Goal: Use online tool/utility: Utilize a website feature to perform a specific function

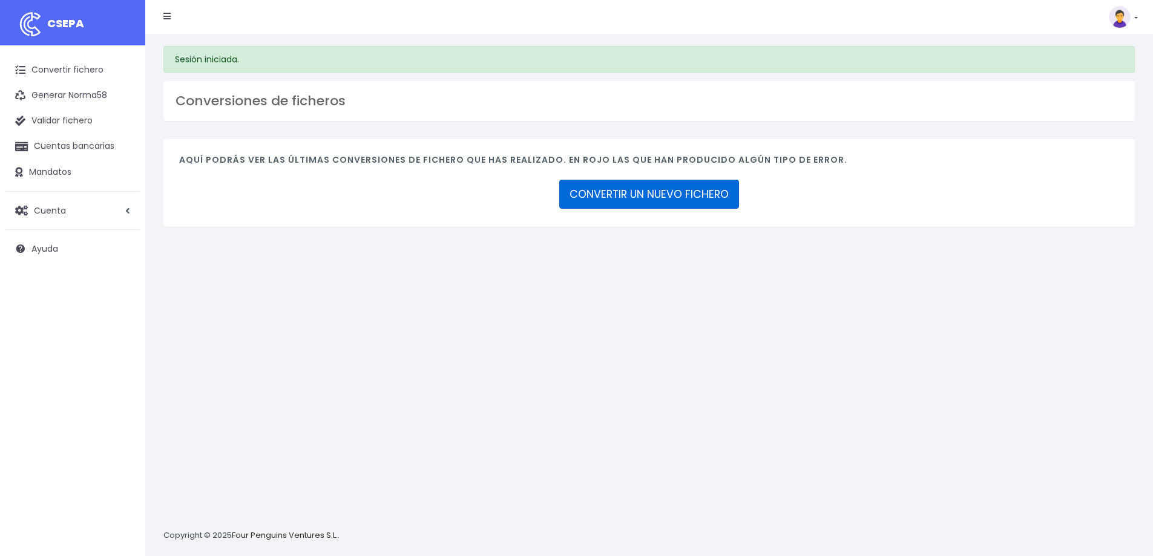
click at [682, 203] on link "CONVERTIR UN NUEVO FICHERO" at bounding box center [649, 194] width 180 height 29
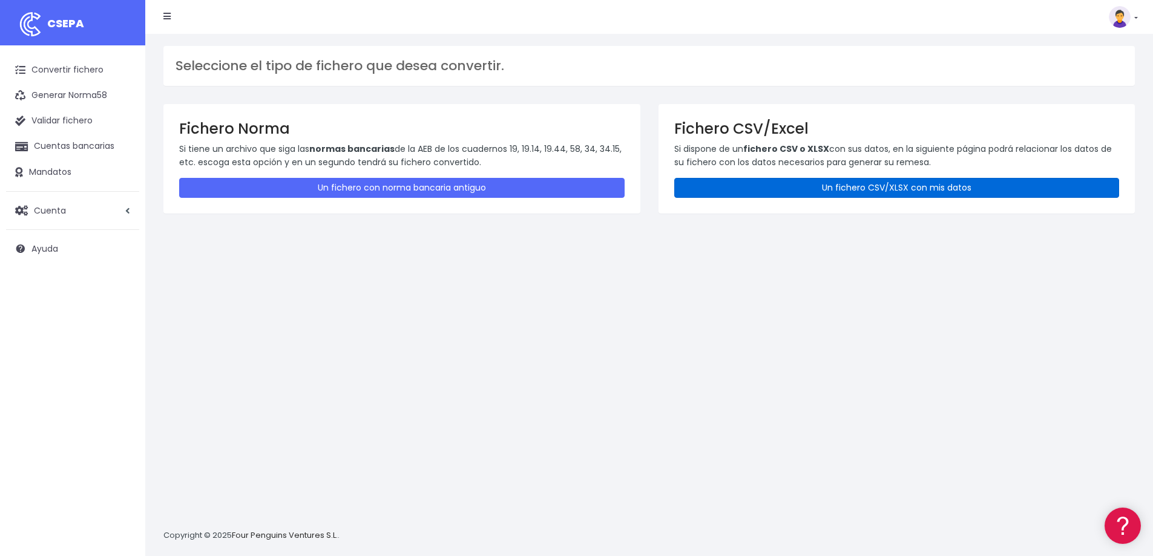
click at [860, 178] on link "Un fichero CSV/XLSX con mis datos" at bounding box center [897, 188] width 446 height 20
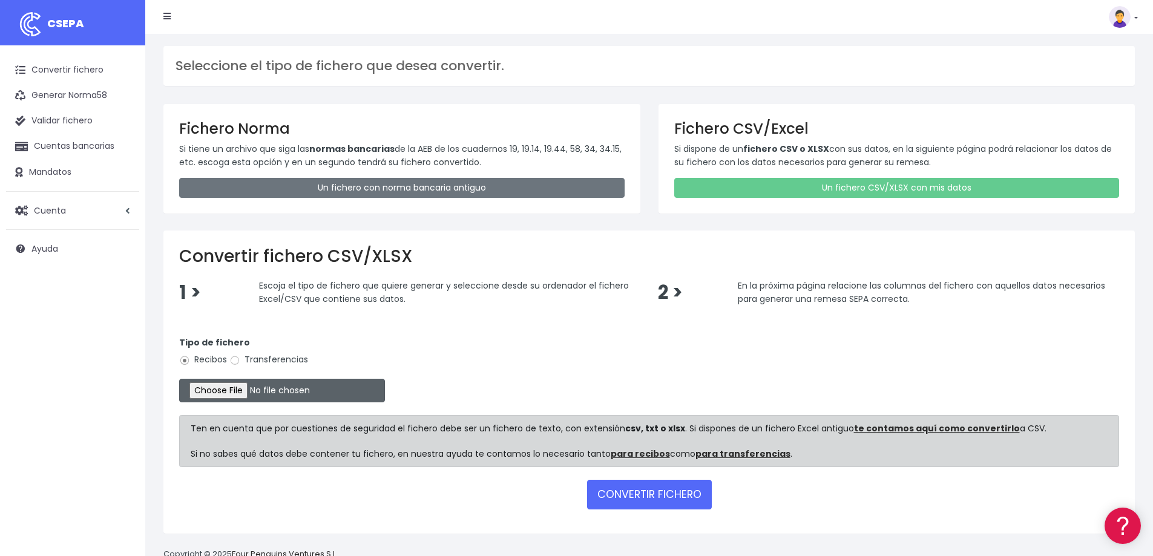
click at [217, 395] on input "file" at bounding box center [282, 391] width 206 height 24
type input "C:\fakepath\control tecnia OCT.csv"
click at [257, 389] on input "file" at bounding box center [282, 391] width 206 height 24
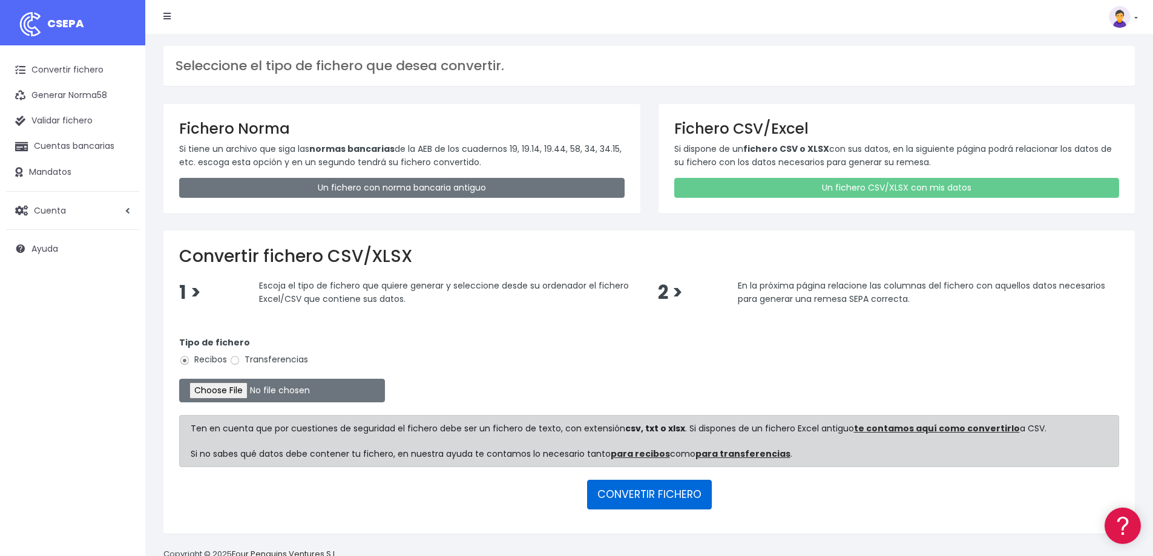
click at [684, 495] on button "CONVERTIR FICHERO" at bounding box center [649, 494] width 125 height 29
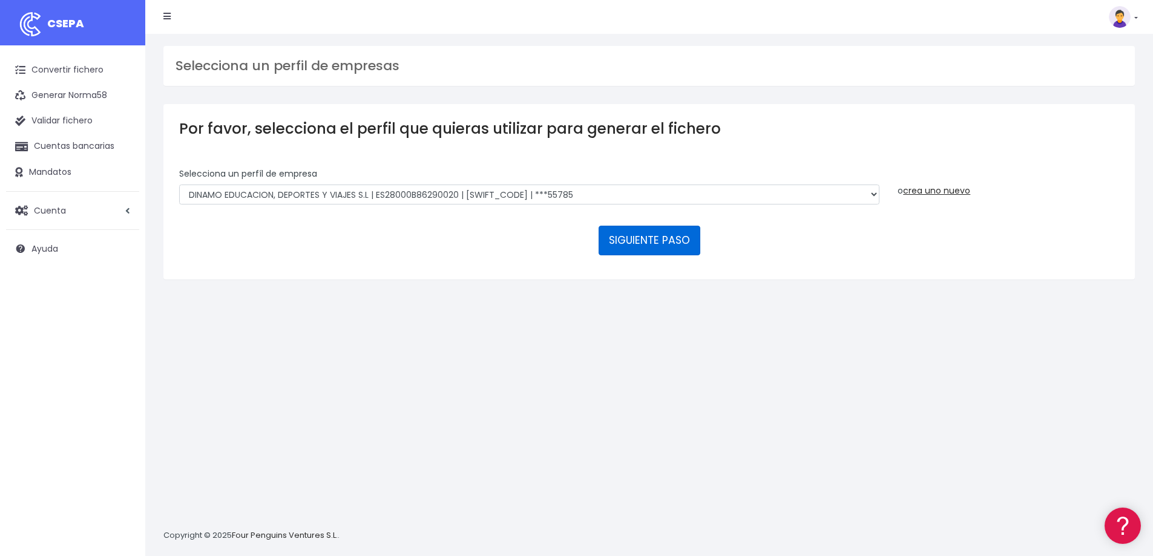
click at [649, 245] on button "SIGUIENTE PASO" at bounding box center [650, 240] width 102 height 29
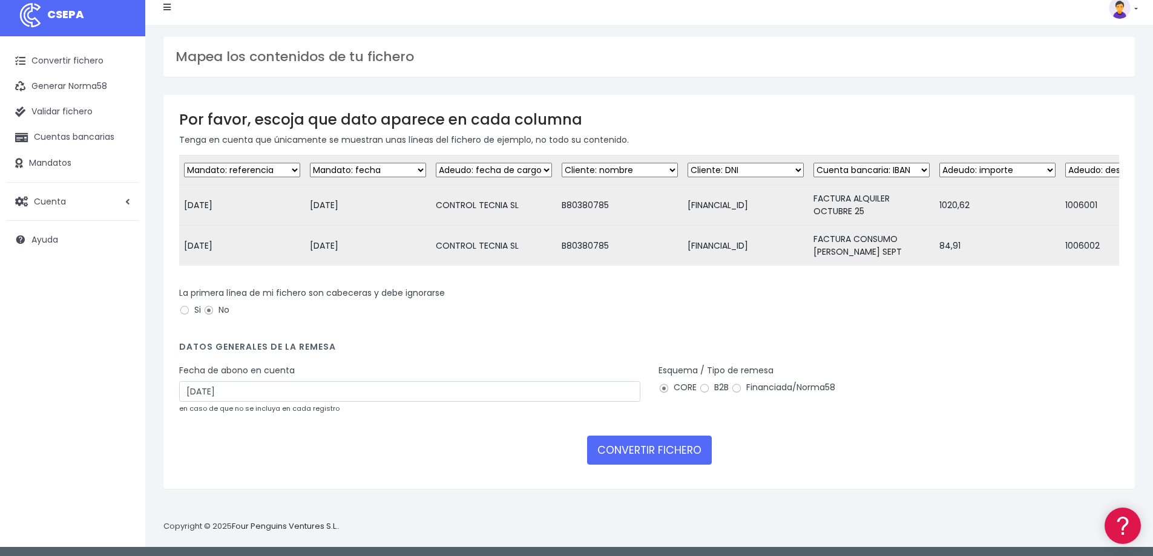
scroll to position [12, 0]
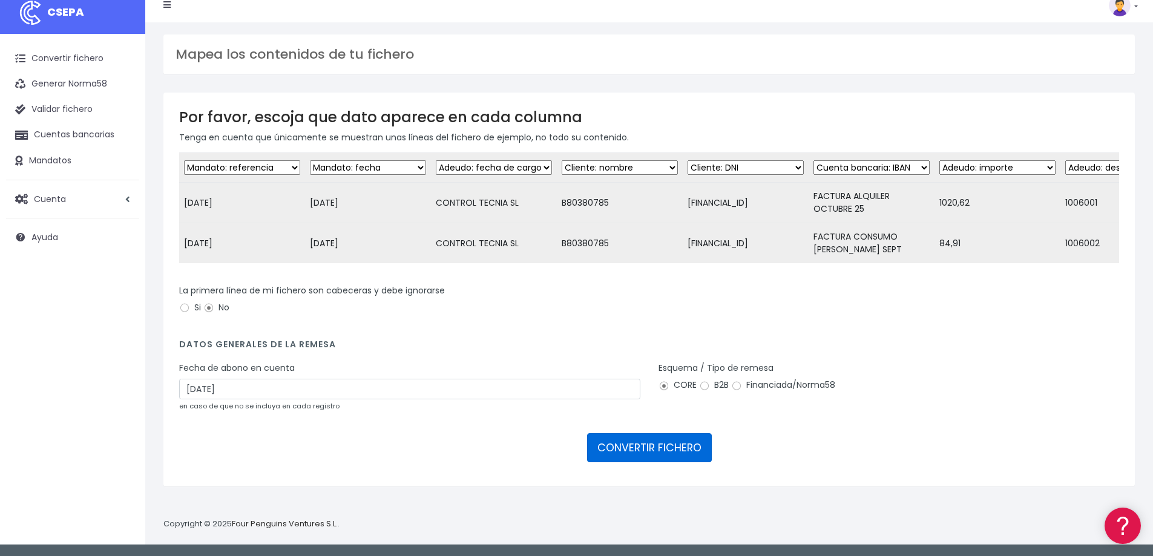
click at [636, 462] on button "CONVERTIR FICHERO" at bounding box center [649, 447] width 125 height 29
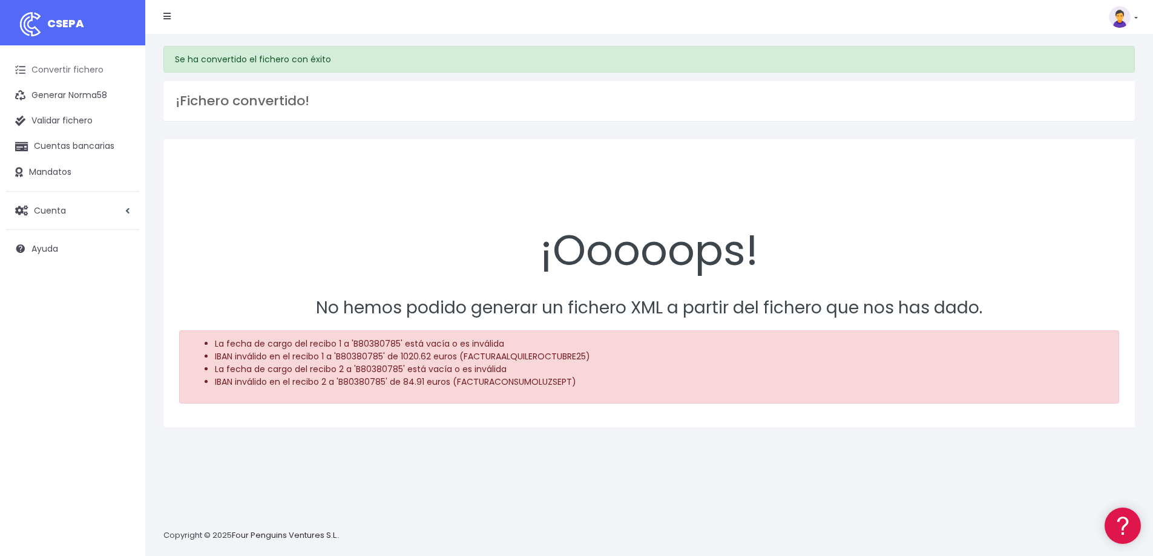
click at [68, 72] on link "Convertir fichero" at bounding box center [72, 70] width 133 height 25
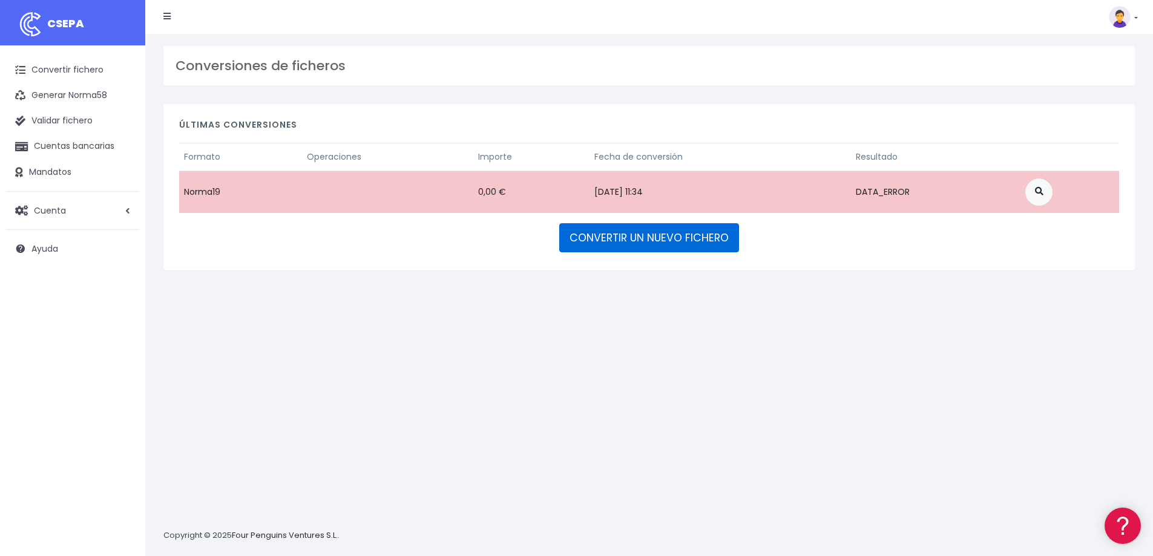
click at [628, 248] on link "CONVERTIR UN NUEVO FICHERO" at bounding box center [649, 237] width 180 height 29
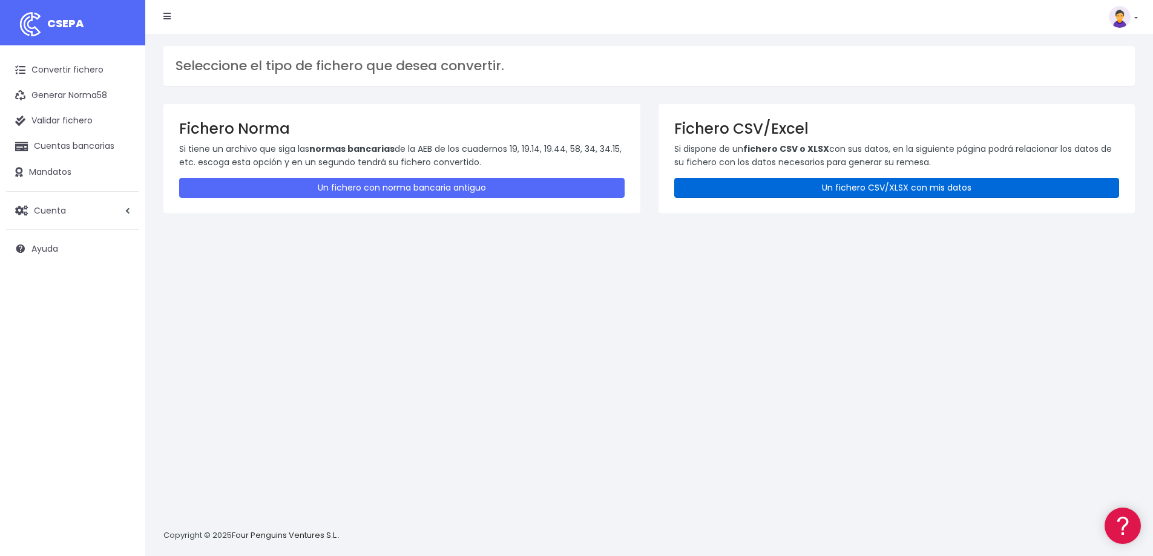
click at [862, 188] on link "Un fichero CSV/XLSX con mis datos" at bounding box center [897, 188] width 446 height 20
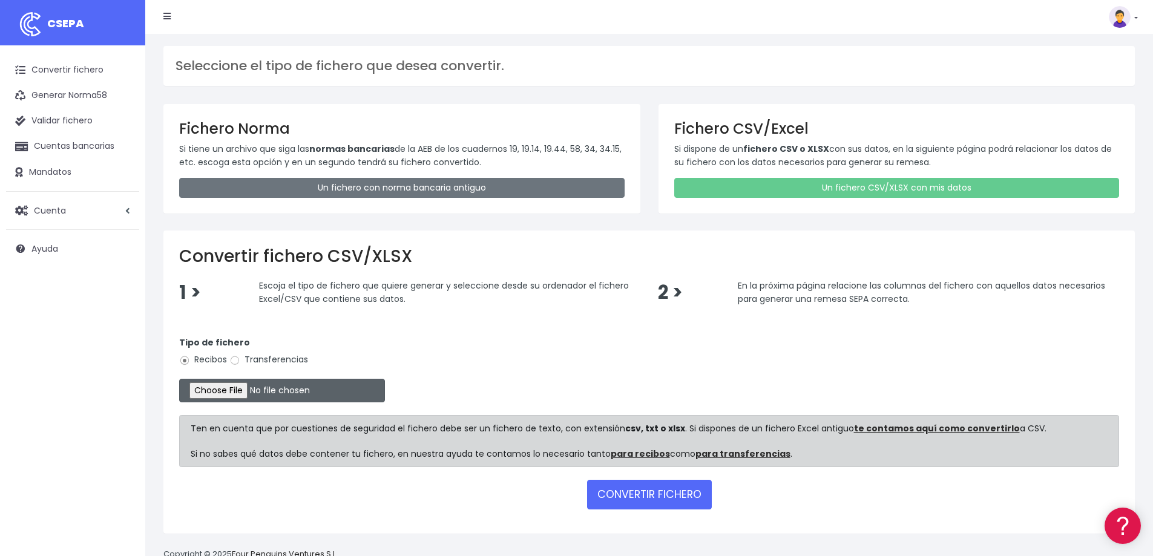
click at [260, 387] on input "file" at bounding box center [282, 391] width 206 height 24
type input "C:\fakepath\control tecnia OCT.csv"
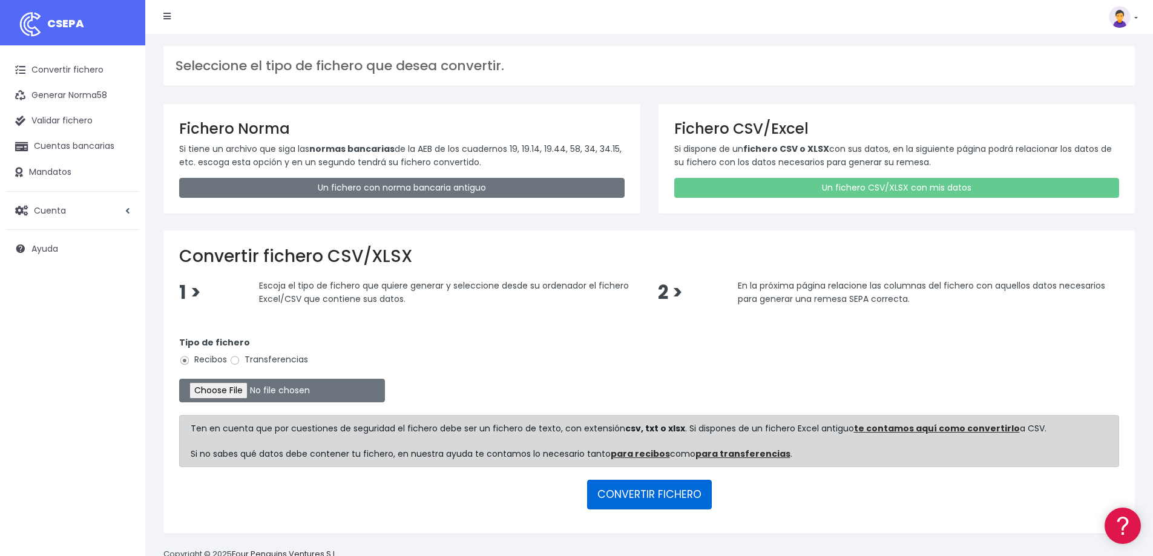
drag, startPoint x: 662, startPoint y: 499, endPoint x: 665, endPoint y: 489, distance: 10.7
click at [662, 500] on button "CONVERTIR FICHERO" at bounding box center [649, 494] width 125 height 29
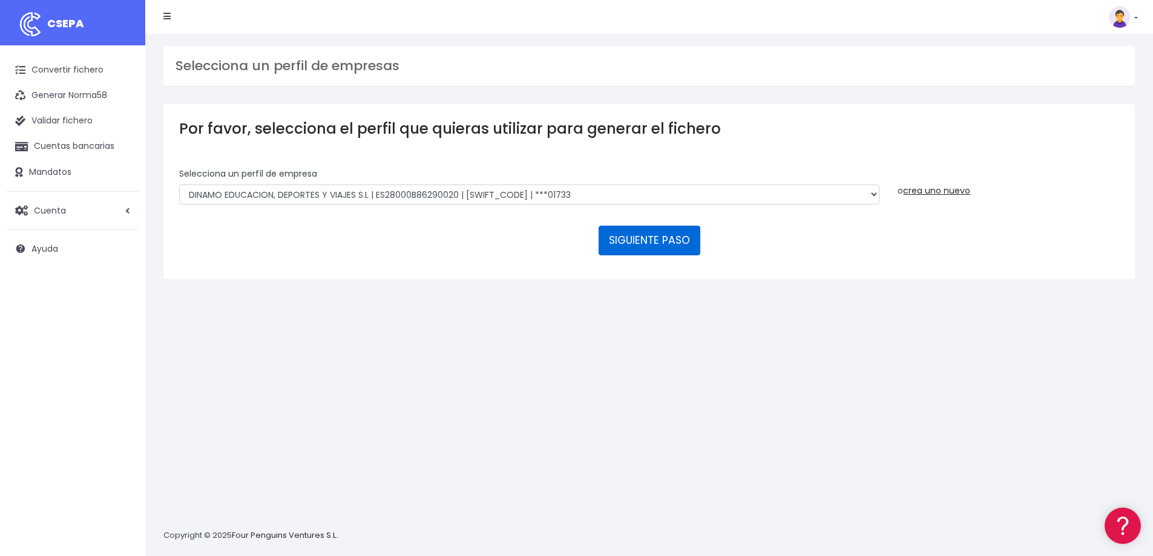
click at [651, 240] on button "SIGUIENTE PASO" at bounding box center [650, 240] width 102 height 29
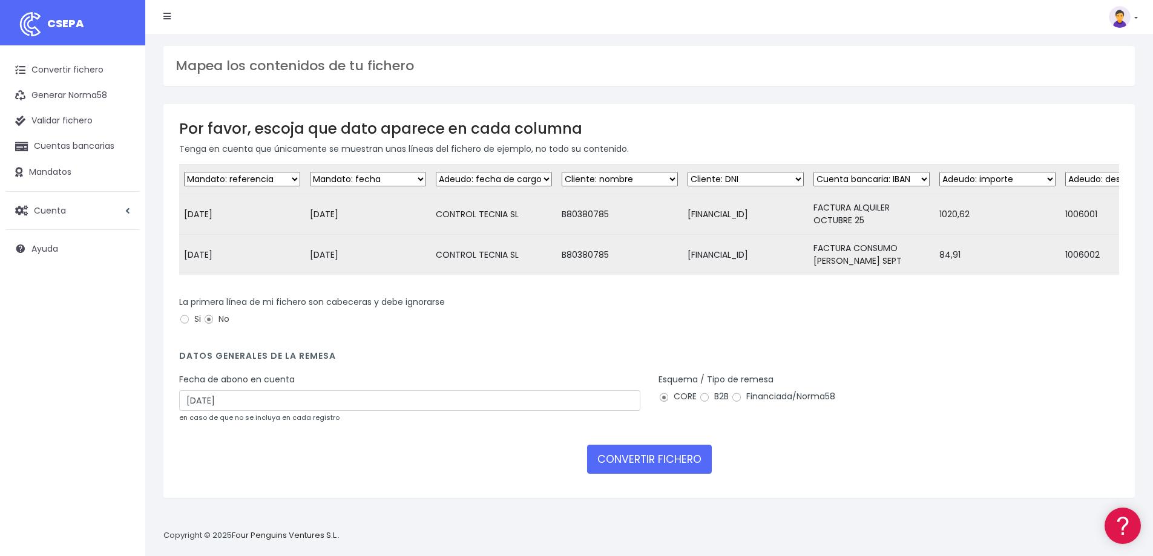
click at [295, 180] on select "Desechar campo Cliente: nombre Cliente: DNI Cliente: Email Cliente: Dirección C…" at bounding box center [242, 179] width 116 height 15
select select "mandate_signed_at"
click at [184, 172] on select "Desechar campo Cliente: nombre Cliente: DNI Cliente: Email Cliente: Dirección C…" at bounding box center [242, 179] width 116 height 15
click at [360, 183] on select "Desechar campo Cliente: nombre Cliente: DNI Cliente: Email Cliente: Dirección C…" at bounding box center [368, 179] width 116 height 15
select select "date"
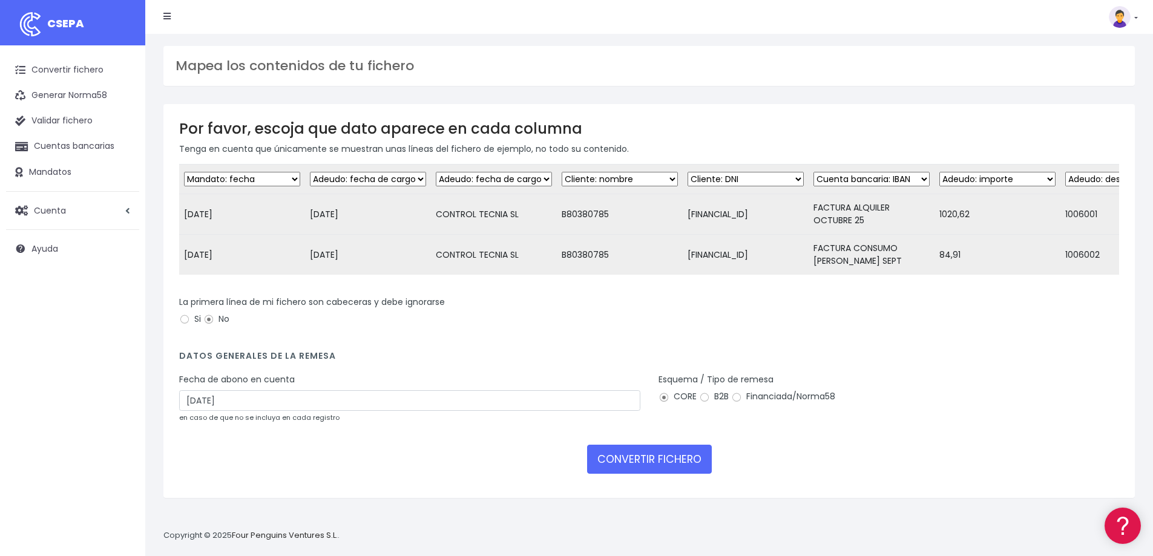
click at [310, 172] on select "Desechar campo Cliente: nombre Cliente: DNI Cliente: Email Cliente: Dirección C…" at bounding box center [368, 179] width 116 height 15
click at [478, 180] on select "Desechar campo Cliente: nombre Cliente: DNI Cliente: Email Cliente: Dirección C…" at bounding box center [494, 179] width 116 height 15
select select "debtor"
click at [436, 172] on select "Desechar campo Cliente: nombre Cliente: DNI Cliente: Email Cliente: Dirección C…" at bounding box center [494, 179] width 116 height 15
click at [639, 183] on select "Desechar campo Cliente: nombre Cliente: DNI Cliente: Email Cliente: Dirección C…" at bounding box center [620, 179] width 116 height 15
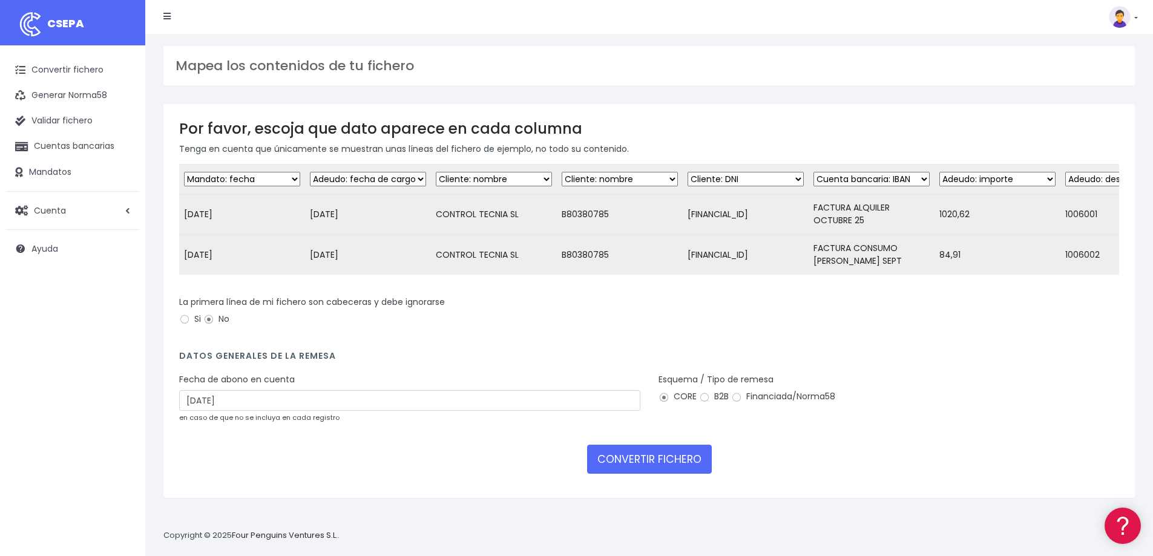
select select "taxid"
click at [562, 172] on select "Desechar campo Cliente: nombre Cliente: DNI Cliente: Email Cliente: Dirección C…" at bounding box center [620, 179] width 116 height 15
click at [751, 182] on select "Desechar campo Cliente: nombre Cliente: DNI Cliente: Email Cliente: Dirección C…" at bounding box center [746, 179] width 116 height 15
select select "iban"
click at [688, 172] on select "Desechar campo Cliente: nombre Cliente: DNI Cliente: Email Cliente: Dirección C…" at bounding box center [746, 179] width 116 height 15
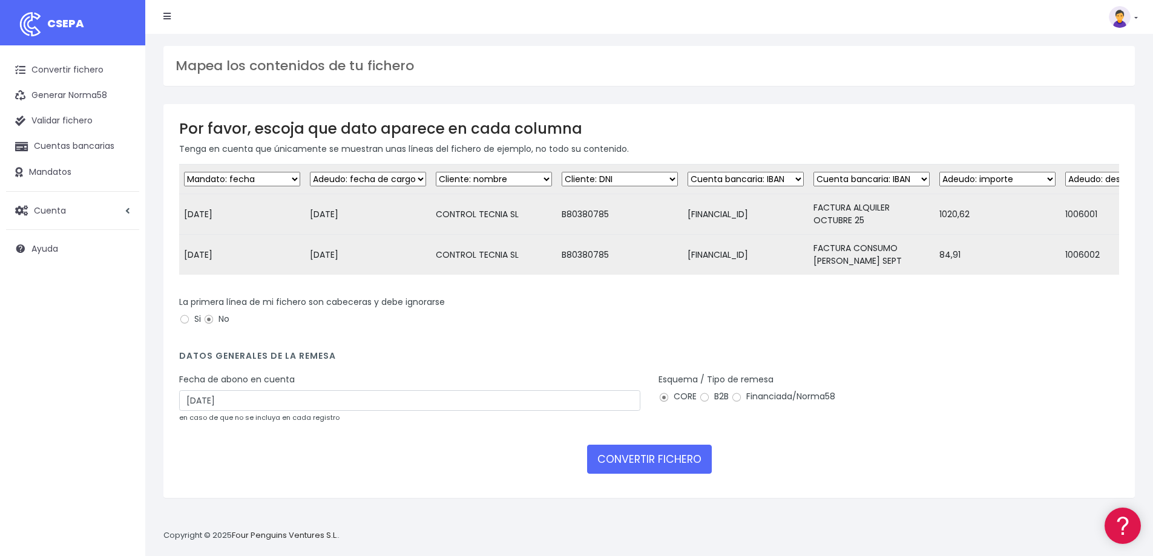
click at [880, 176] on select "Desechar campo Cliente: nombre Cliente: DNI Cliente: Email Cliente: Dirección C…" at bounding box center [872, 179] width 116 height 15
select select "description"
click at [814, 172] on select "Desechar campo Cliente: nombre Cliente: DNI Cliente: Email Cliente: Dirección C…" at bounding box center [872, 179] width 116 height 15
click at [980, 179] on select "Desechar campo Cliente: nombre Cliente: DNI Cliente: Email Cliente: Dirección C…" at bounding box center [997, 179] width 116 height 15
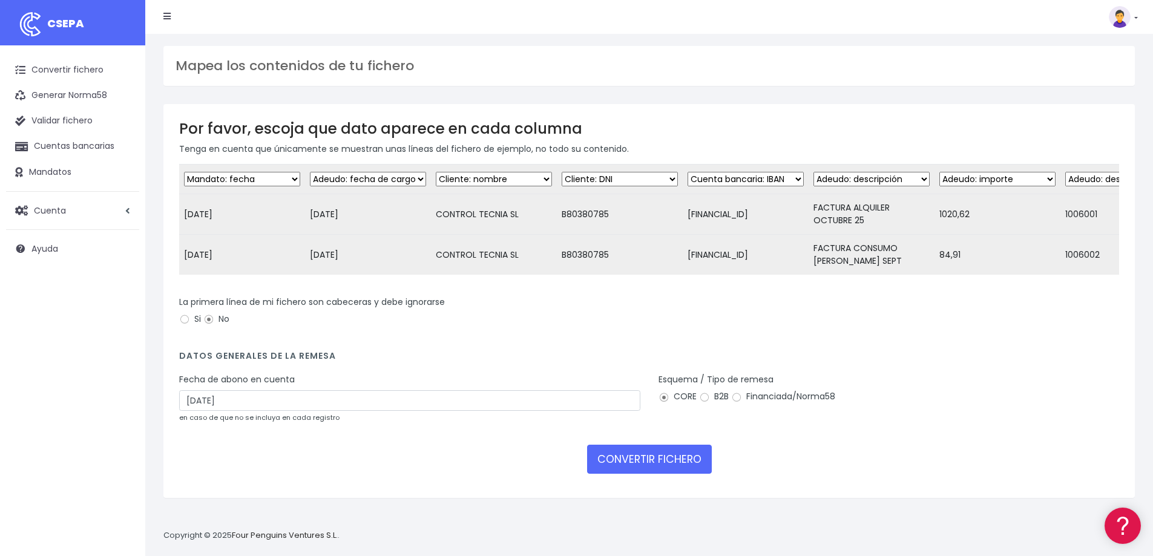
scroll to position [0, 76]
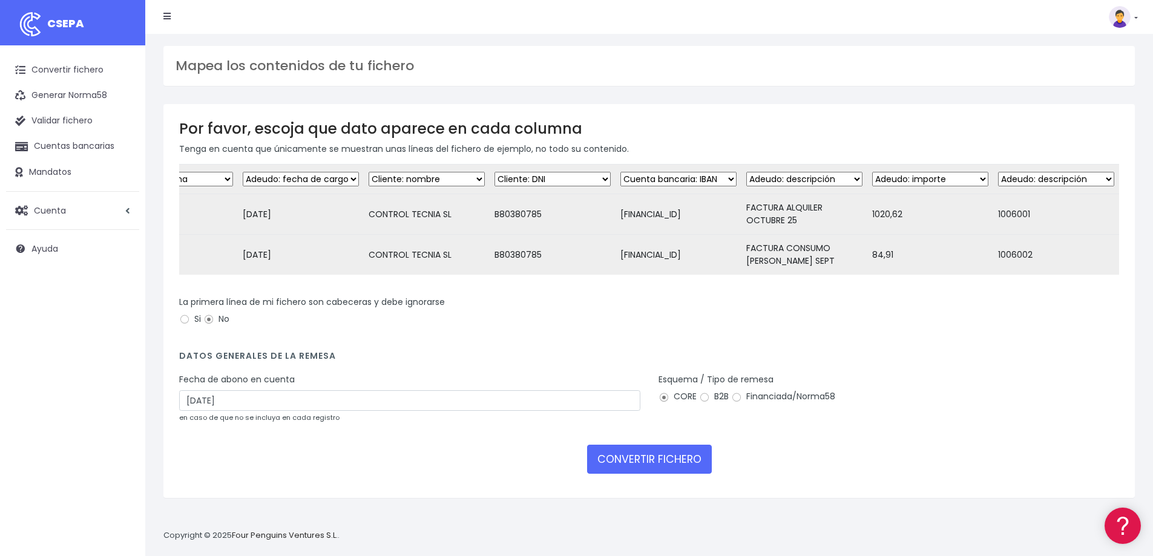
click at [1037, 174] on select "Desechar campo Cliente: nombre Cliente: DNI Cliente: Email Cliente: Dirección C…" at bounding box center [1056, 179] width 116 height 15
select select "reference"
click at [998, 172] on select "Desechar campo Cliente: nombre Cliente: DNI Cliente: Email Cliente: Dirección C…" at bounding box center [1056, 179] width 116 height 15
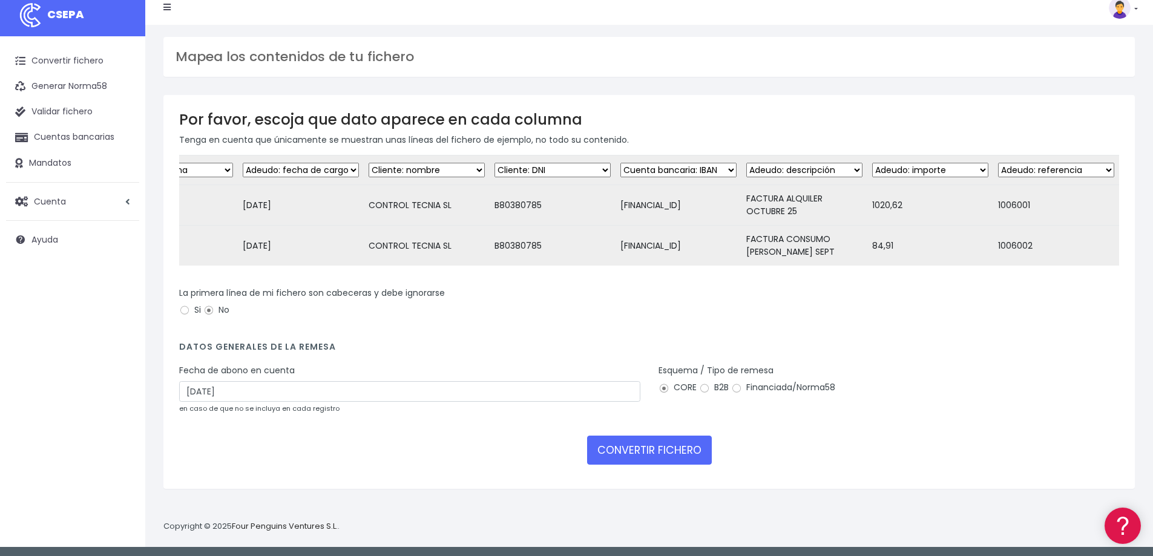
scroll to position [12, 0]
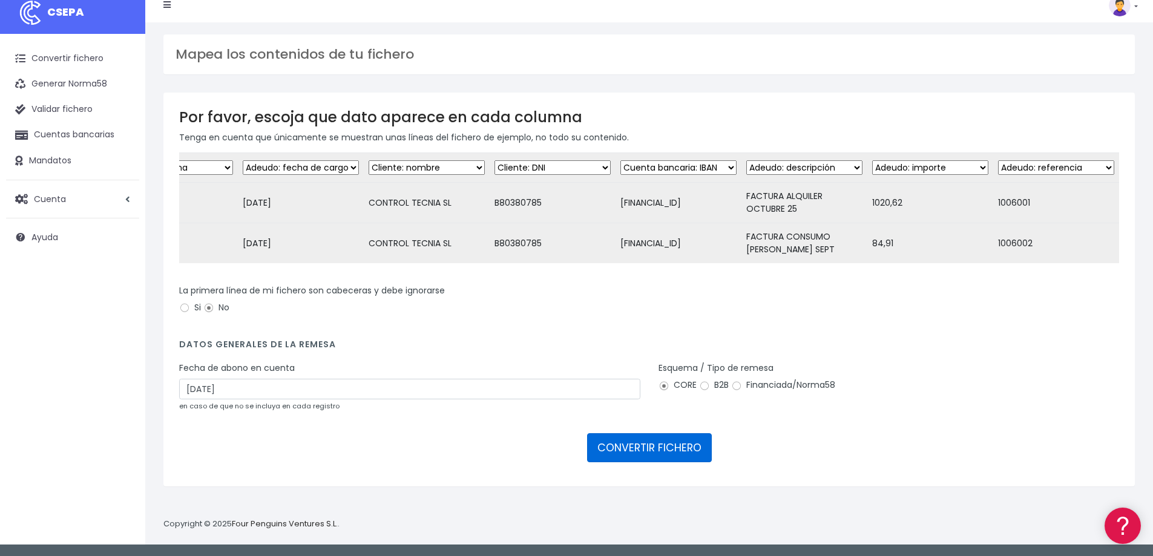
click at [641, 458] on button "CONVERTIR FICHERO" at bounding box center [649, 447] width 125 height 29
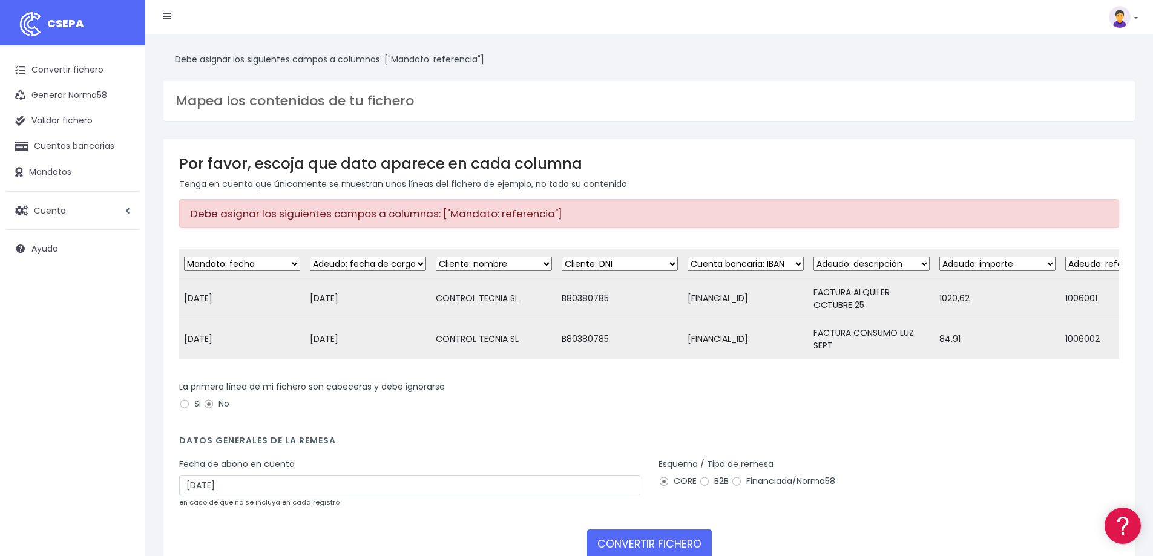
click at [267, 263] on select "Desechar campo Cliente: nombre Cliente: DNI Cliente: Email Cliente: Dirección C…" at bounding box center [242, 264] width 116 height 15
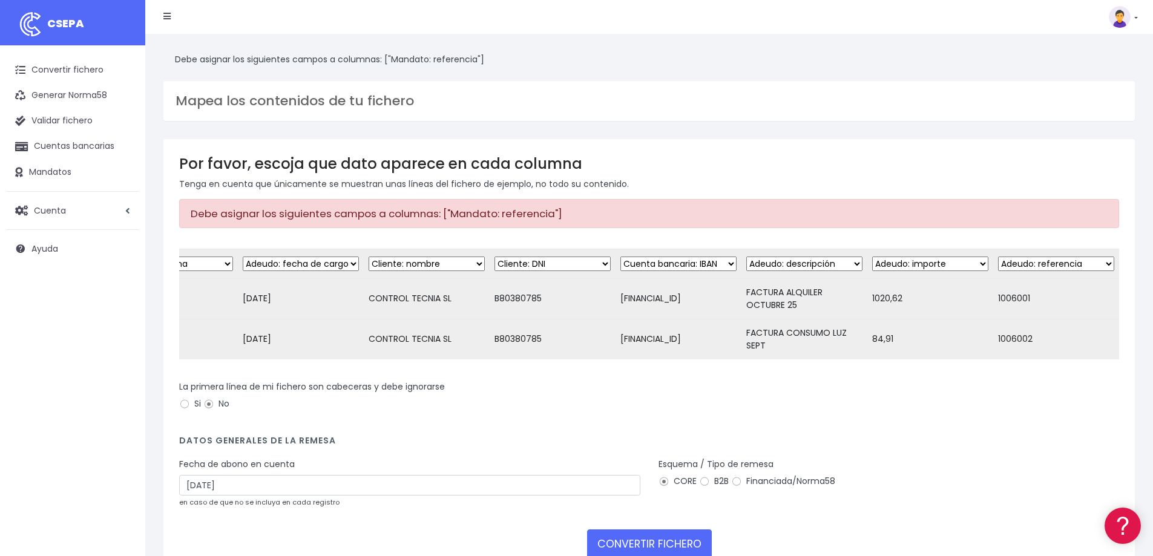
click at [1053, 267] on select "Desechar campo Cliente: nombre Cliente: DNI Cliente: Email Cliente: Dirección C…" at bounding box center [1056, 264] width 116 height 15
select select "mandate_reference"
click at [998, 257] on select "Desechar campo Cliente: nombre Cliente: DNI Cliente: Email Cliente: Dirección C…" at bounding box center [1056, 264] width 116 height 15
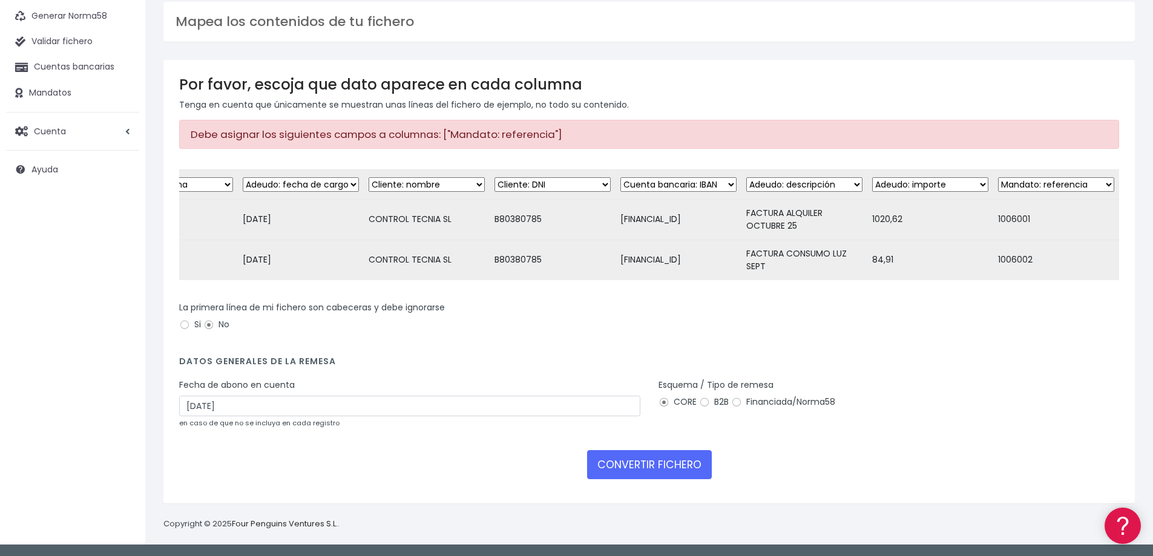
scroll to position [88, 0]
click at [649, 462] on button "CONVERTIR FICHERO" at bounding box center [649, 464] width 125 height 29
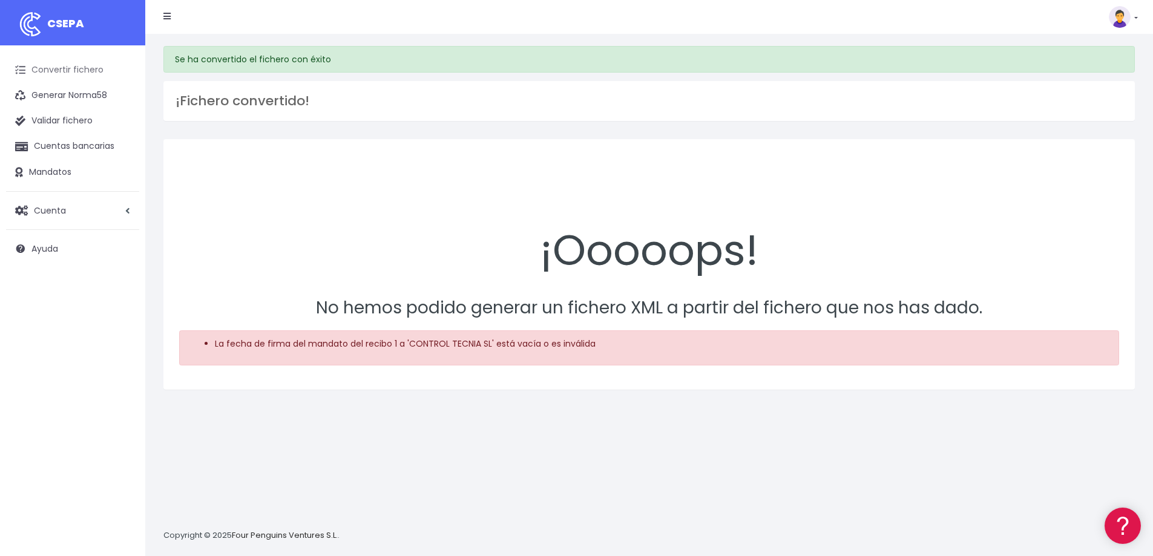
click at [73, 73] on link "Convertir fichero" at bounding box center [72, 70] width 133 height 25
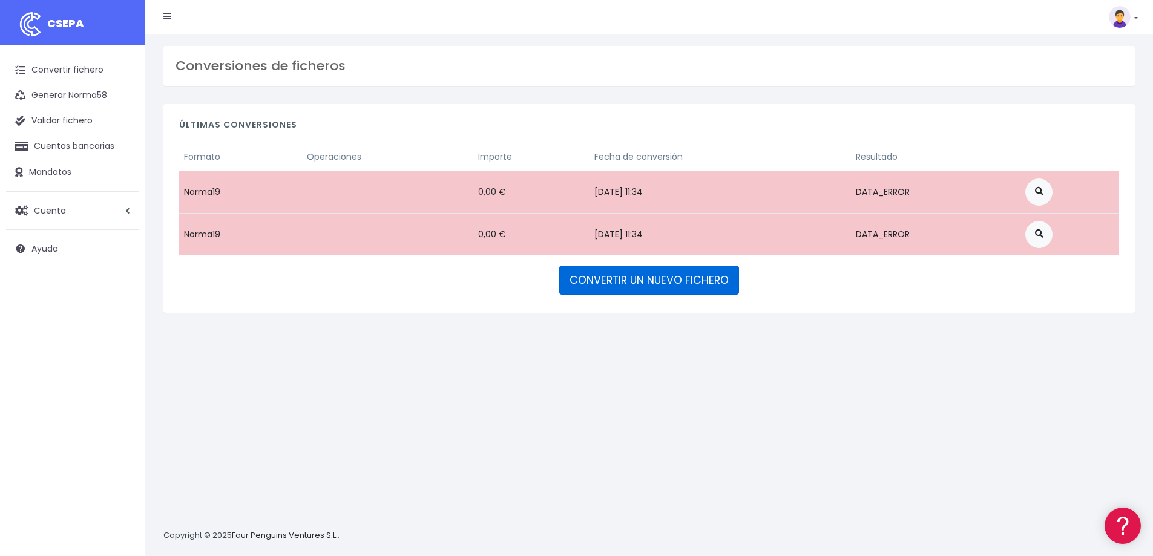
click at [699, 281] on link "CONVERTIR UN NUEVO FICHERO" at bounding box center [649, 280] width 180 height 29
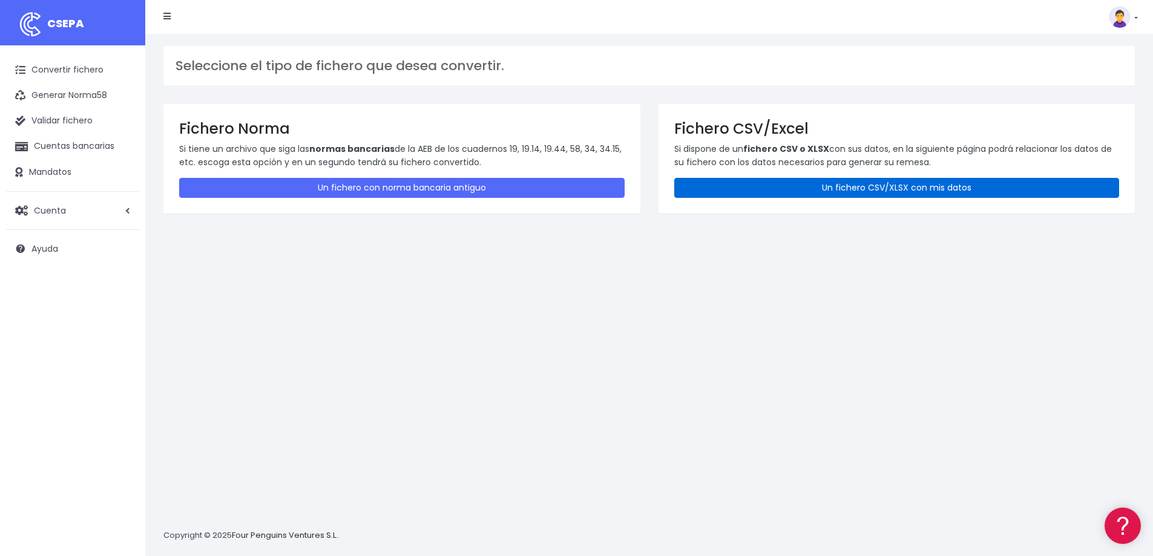
click at [768, 192] on link "Un fichero CSV/XLSX con mis datos" at bounding box center [897, 188] width 446 height 20
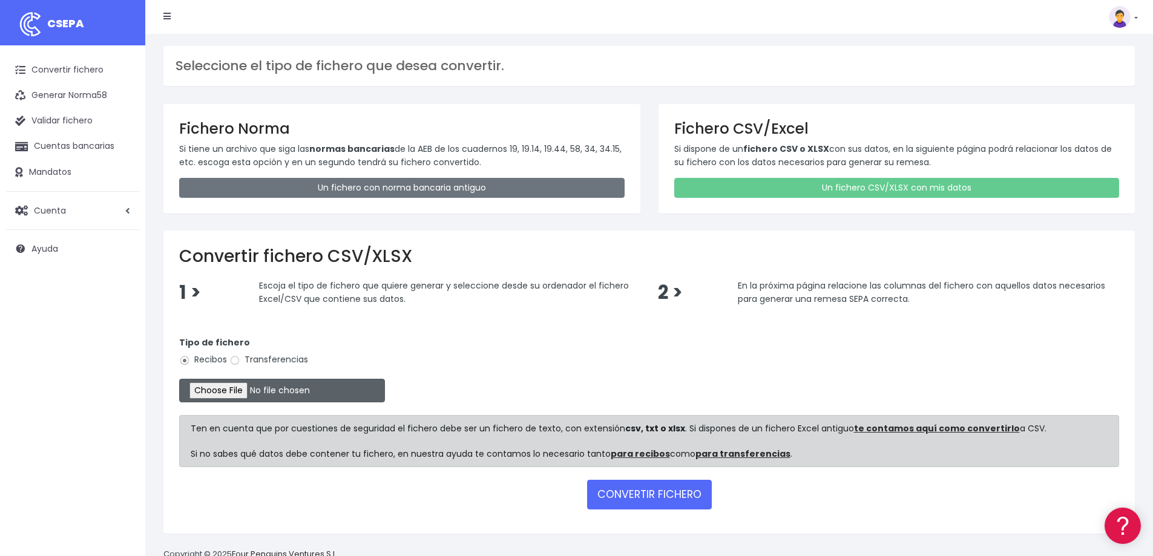
click at [240, 391] on input "file" at bounding box center [282, 391] width 206 height 24
type input "C:\fakepath\control tecnia OCT.csv"
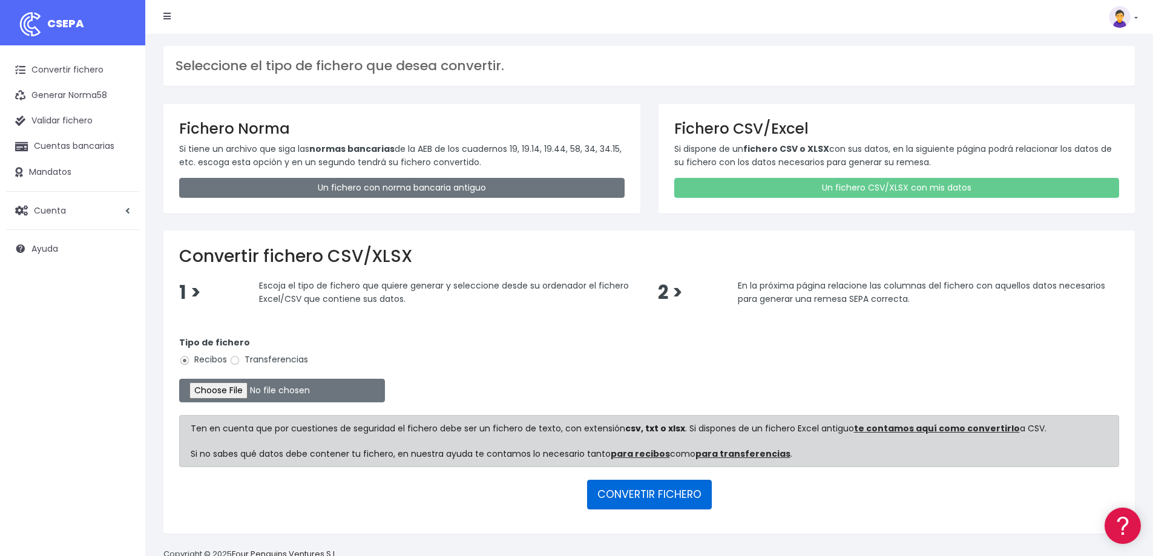
click at [666, 503] on button "CONVERTIR FICHERO" at bounding box center [649, 494] width 125 height 29
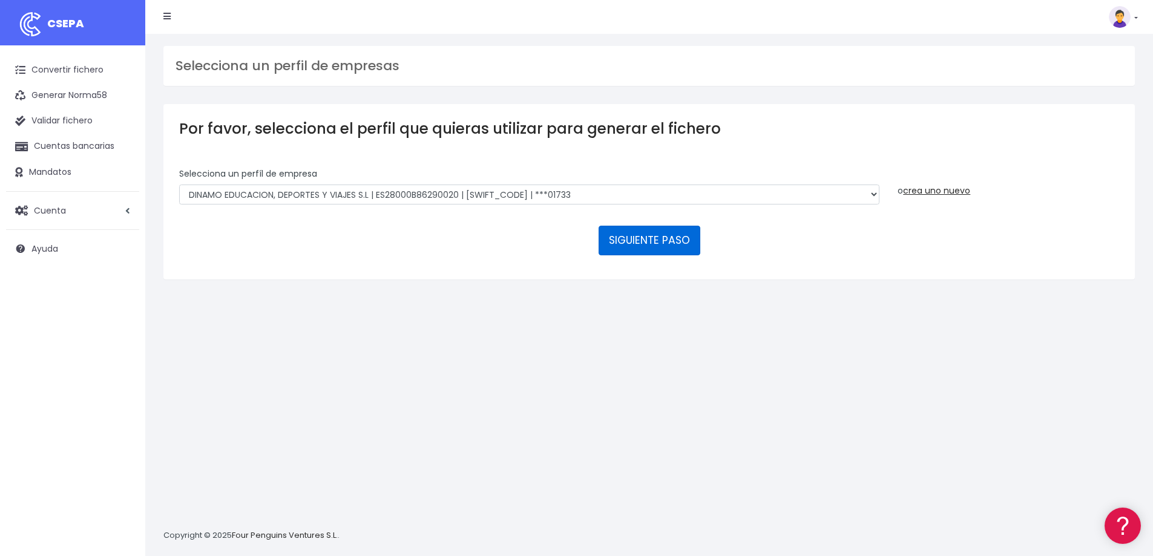
click at [641, 251] on button "SIGUIENTE PASO" at bounding box center [650, 240] width 102 height 29
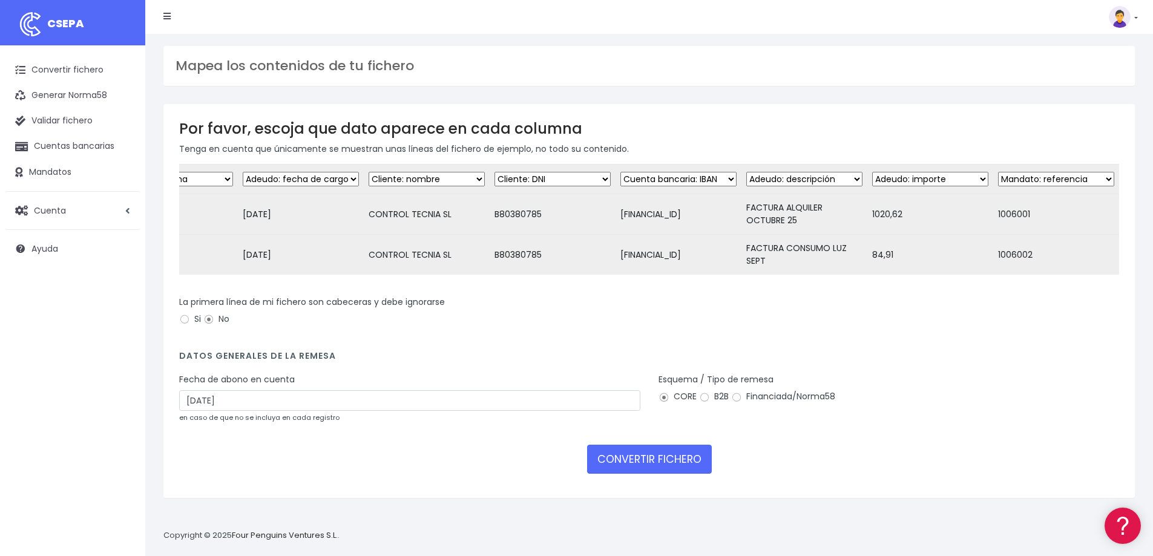
scroll to position [0, 76]
click at [679, 470] on button "CONVERTIR FICHERO" at bounding box center [649, 459] width 125 height 29
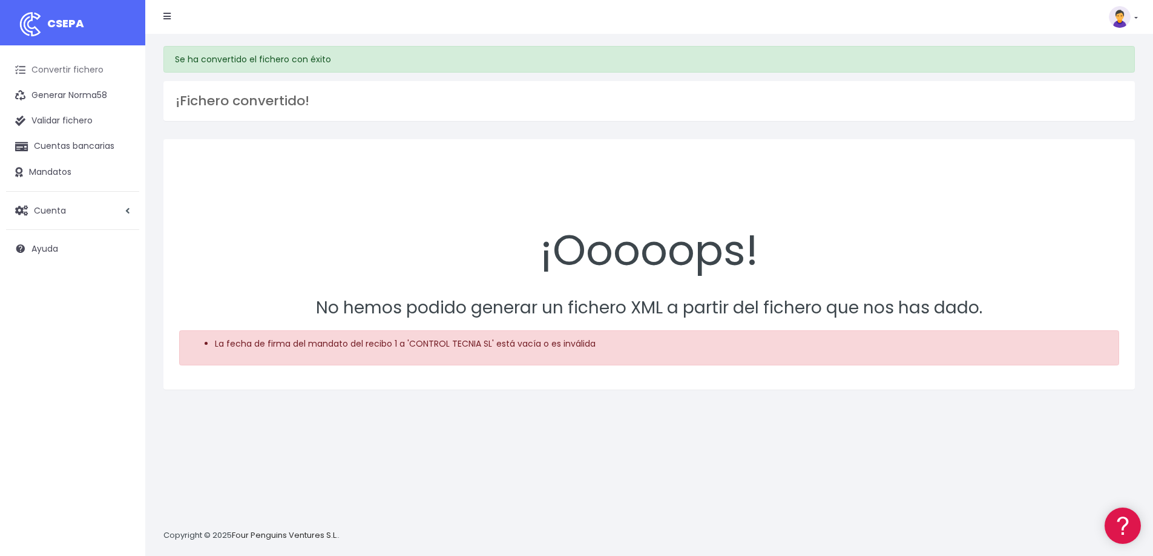
click at [86, 77] on link "Convertir fichero" at bounding box center [72, 70] width 133 height 25
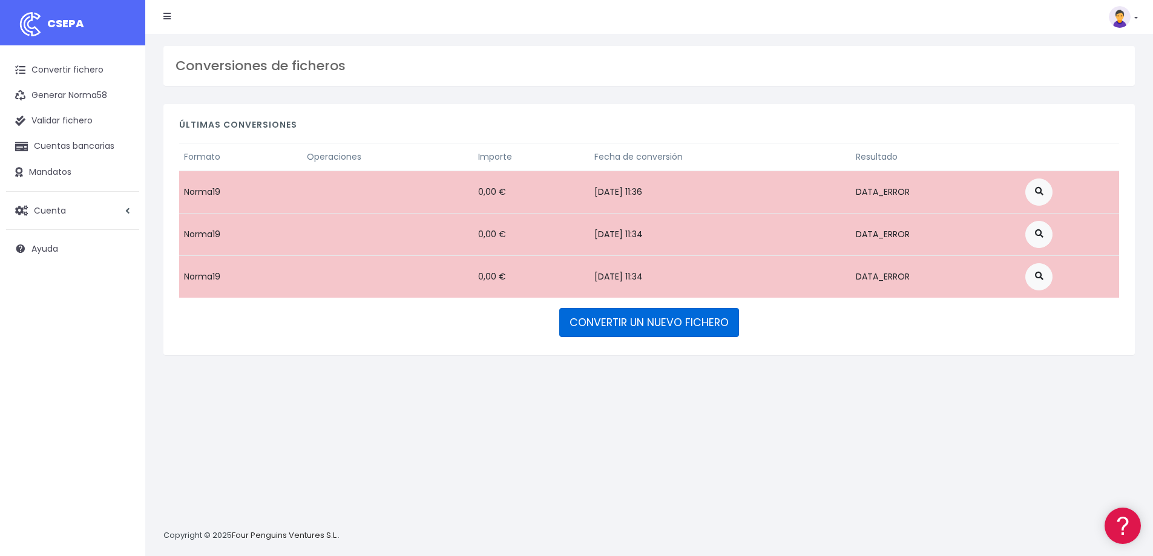
click at [706, 319] on link "CONVERTIR UN NUEVO FICHERO" at bounding box center [649, 322] width 180 height 29
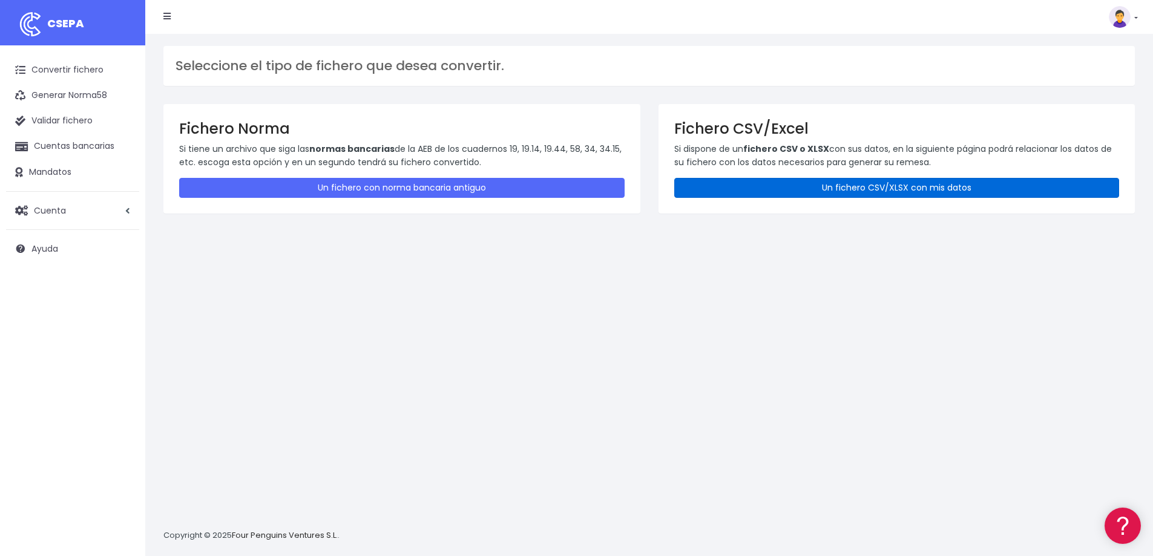
click at [889, 182] on link "Un fichero CSV/XLSX con mis datos" at bounding box center [897, 188] width 446 height 20
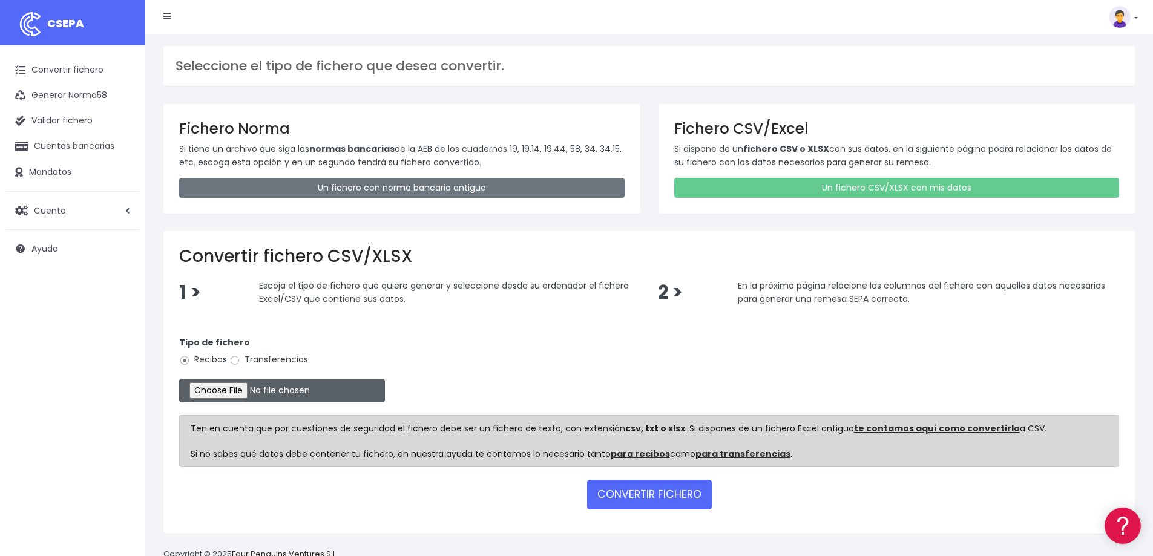
click at [217, 387] on input "file" at bounding box center [282, 391] width 206 height 24
type input "C:\fakepath\REMESA CONTROL TC.csv"
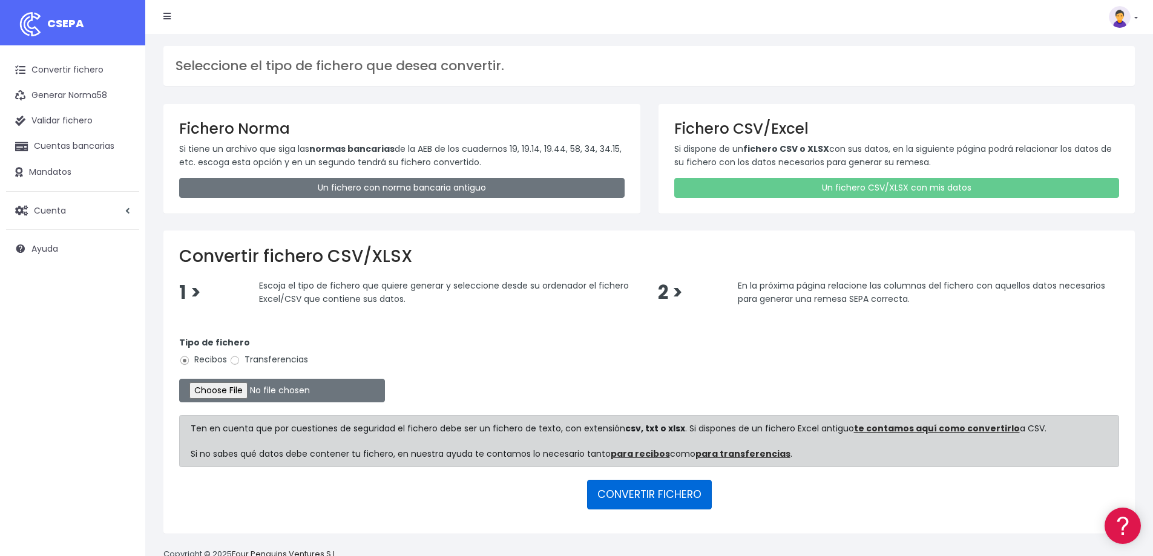
click at [643, 495] on button "CONVERTIR FICHERO" at bounding box center [649, 494] width 125 height 29
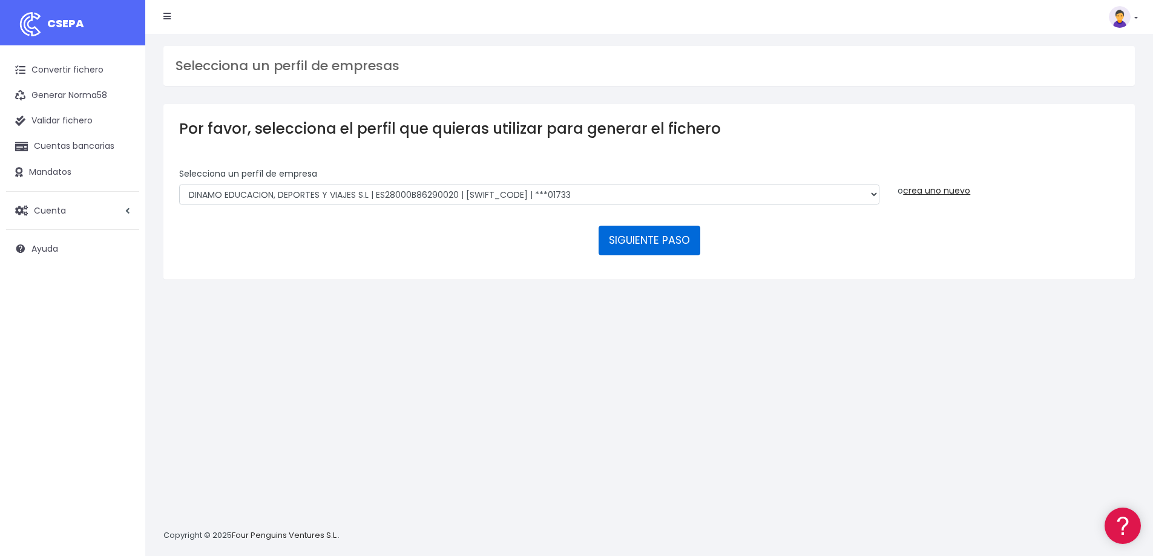
click at [626, 246] on button "SIGUIENTE PASO" at bounding box center [650, 240] width 102 height 29
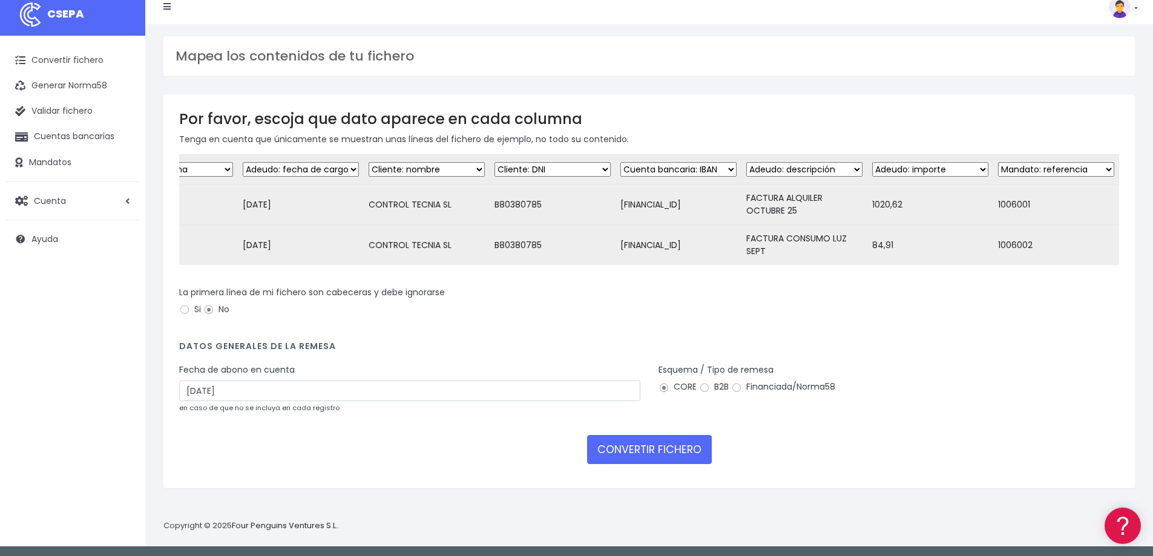
scroll to position [12, 0]
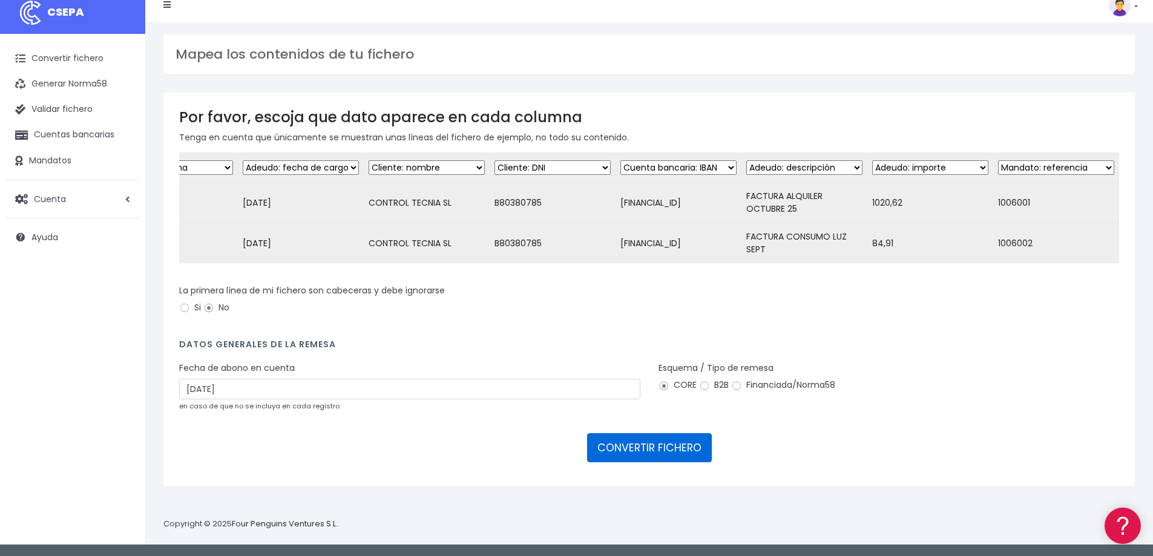
click at [637, 454] on button "CONVERTIR FICHERO" at bounding box center [649, 447] width 125 height 29
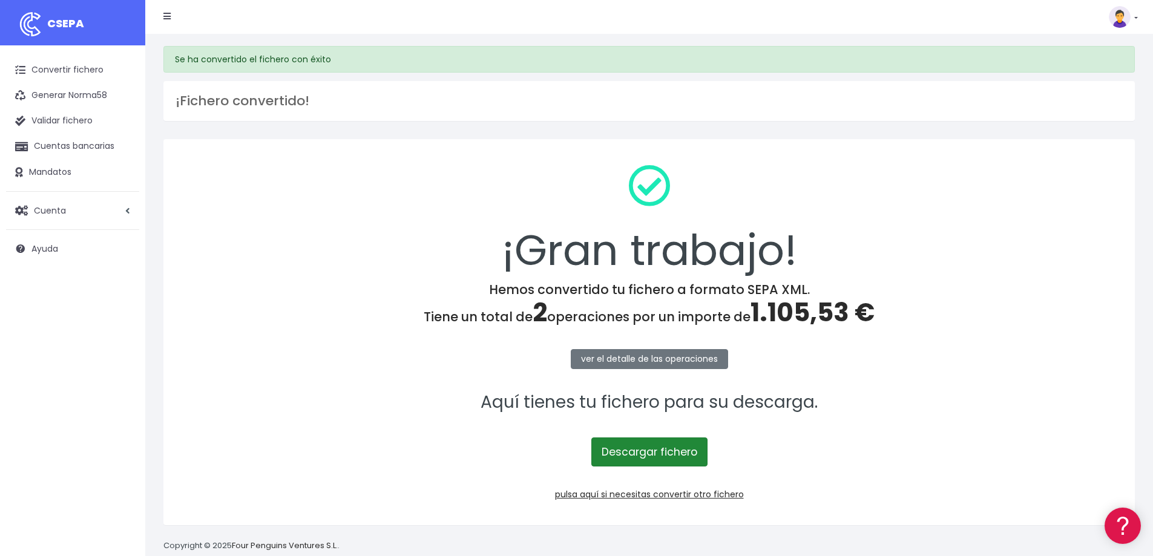
click at [660, 461] on link "Descargar fichero" at bounding box center [649, 452] width 116 height 29
click at [58, 66] on link "Convertir fichero" at bounding box center [72, 70] width 133 height 25
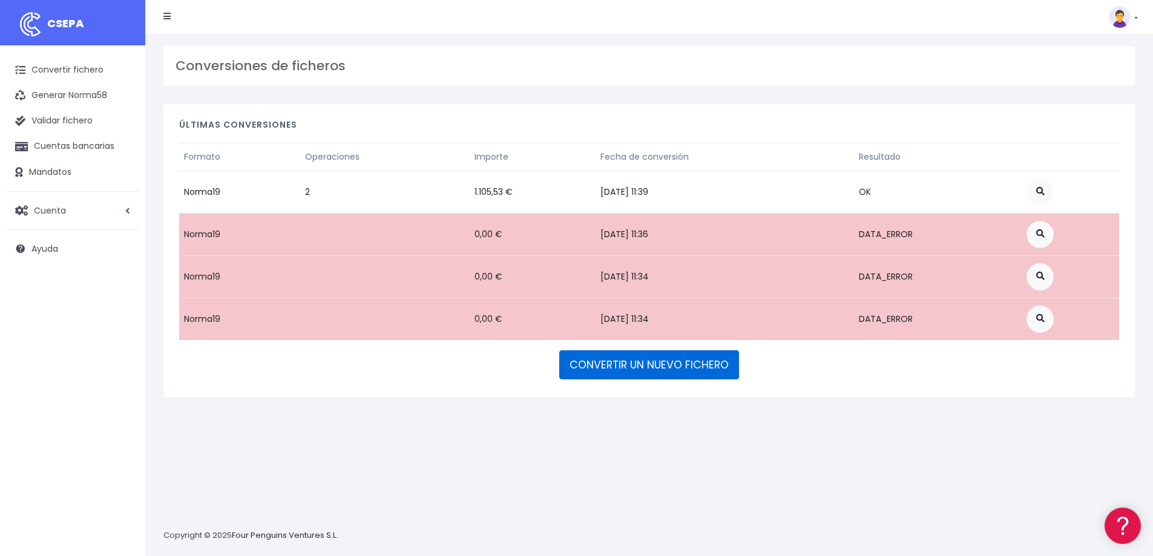
click at [711, 364] on link "CONVERTIR UN NUEVO FICHERO" at bounding box center [649, 364] width 180 height 29
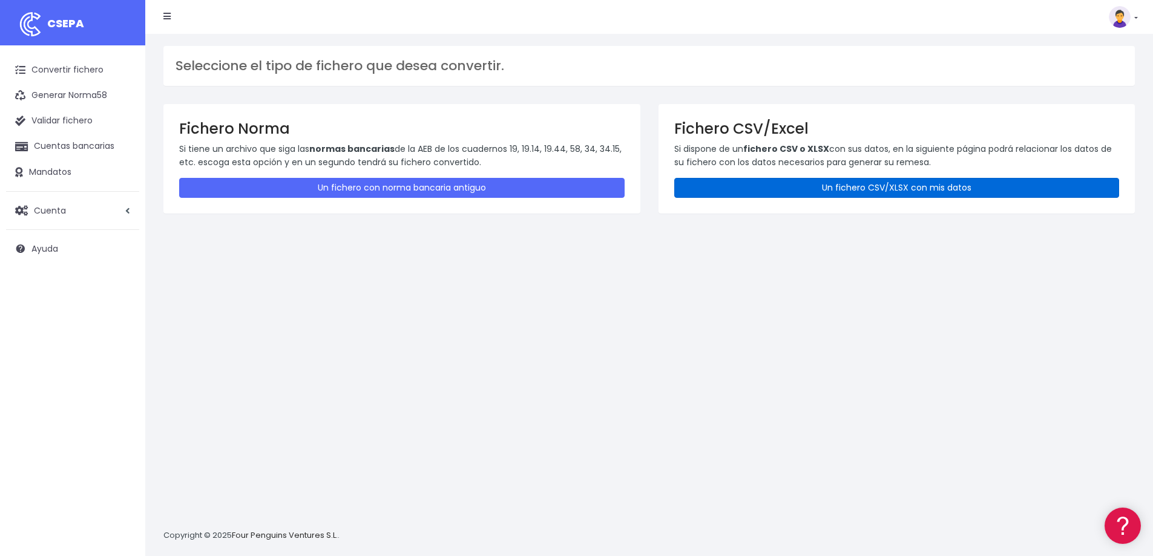
click at [961, 192] on link "Un fichero CSV/XLSX con mis datos" at bounding box center [897, 188] width 446 height 20
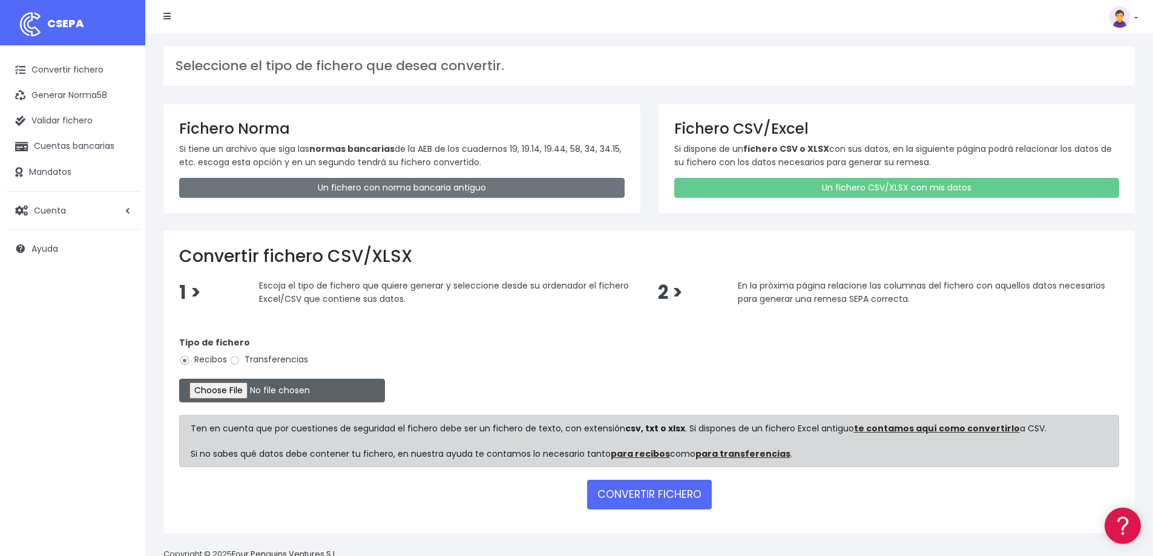
click at [225, 385] on input "file" at bounding box center [282, 391] width 206 height 24
type input "C:\fakepath\CT OCTUBRE.csv"
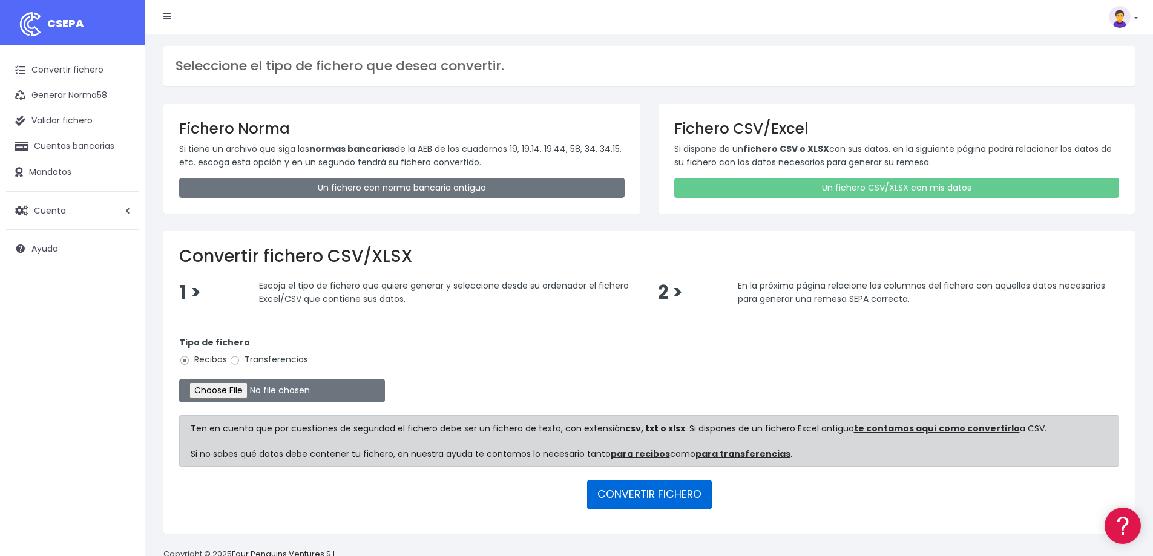
click at [637, 499] on button "CONVERTIR FICHERO" at bounding box center [649, 494] width 125 height 29
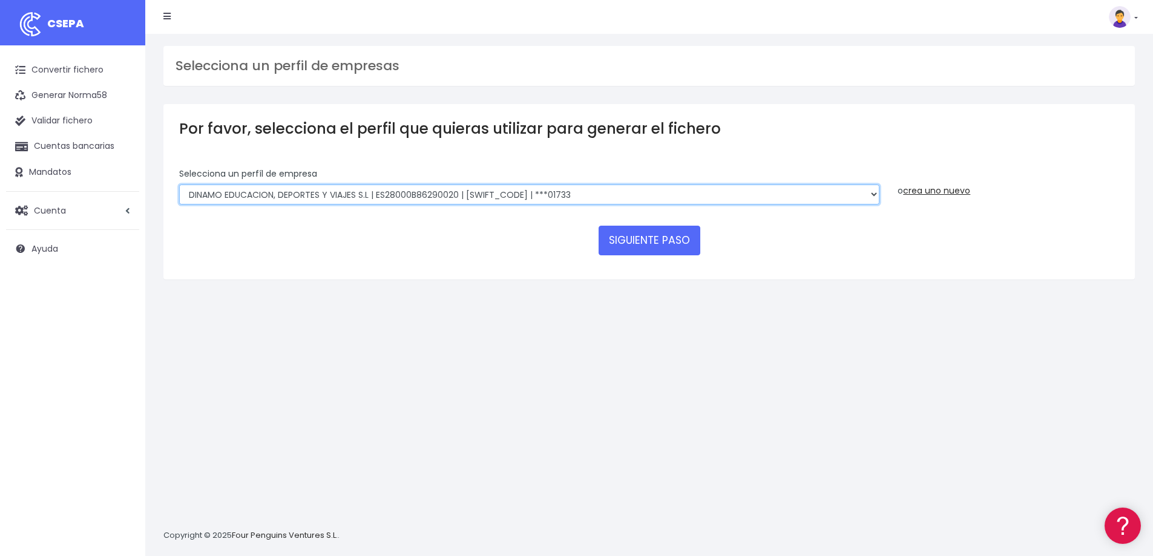
click at [601, 197] on select "DINAMO EDUCACION, DEPORTES Y VIAJES S.L | ES28000B86290020 | BSABESBBXXX | ***0…" at bounding box center [529, 195] width 700 height 21
select select "792"
click at [179, 185] on select "DINAMO EDUCACION, DEPORTES Y VIAJES S.L | ES28000B86290020 | BSABESBBXXX | ***0…" at bounding box center [529, 195] width 700 height 21
click at [636, 245] on button "SIGUIENTE PASO" at bounding box center [650, 240] width 102 height 29
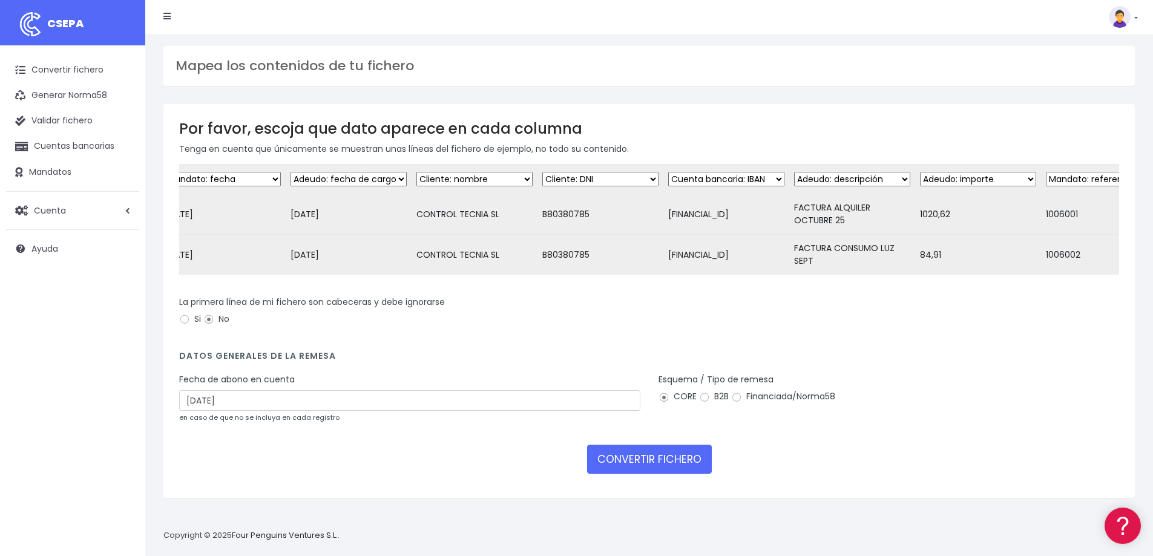
scroll to position [0, 20]
click at [646, 468] on button "CONVERTIR FICHERO" at bounding box center [649, 459] width 125 height 29
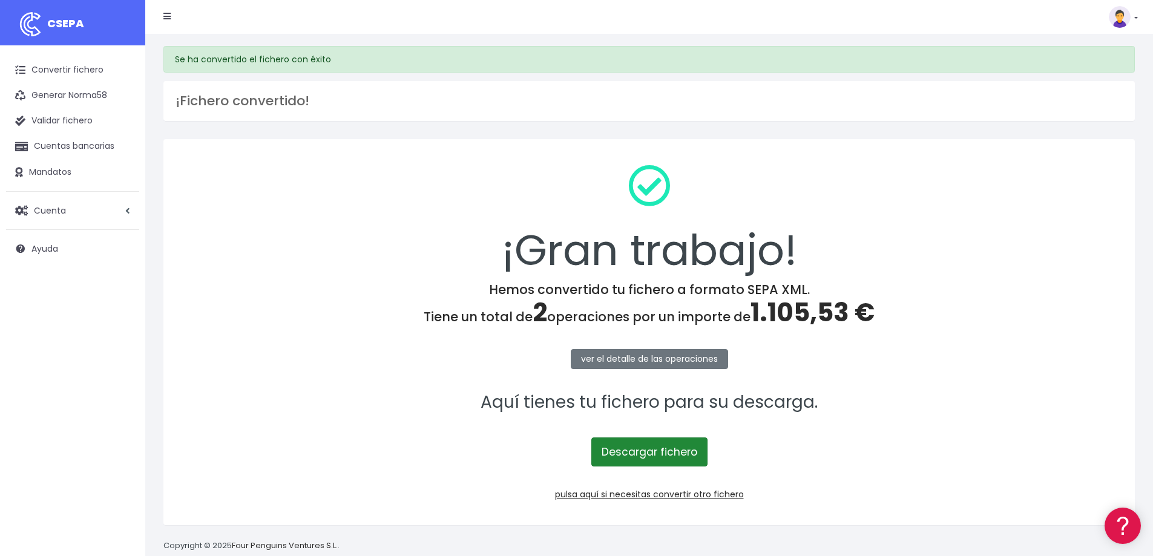
drag, startPoint x: 662, startPoint y: 455, endPoint x: 659, endPoint y: 445, distance: 10.9
click at [662, 456] on link "Descargar fichero" at bounding box center [649, 452] width 116 height 29
